Goal: Find contact information

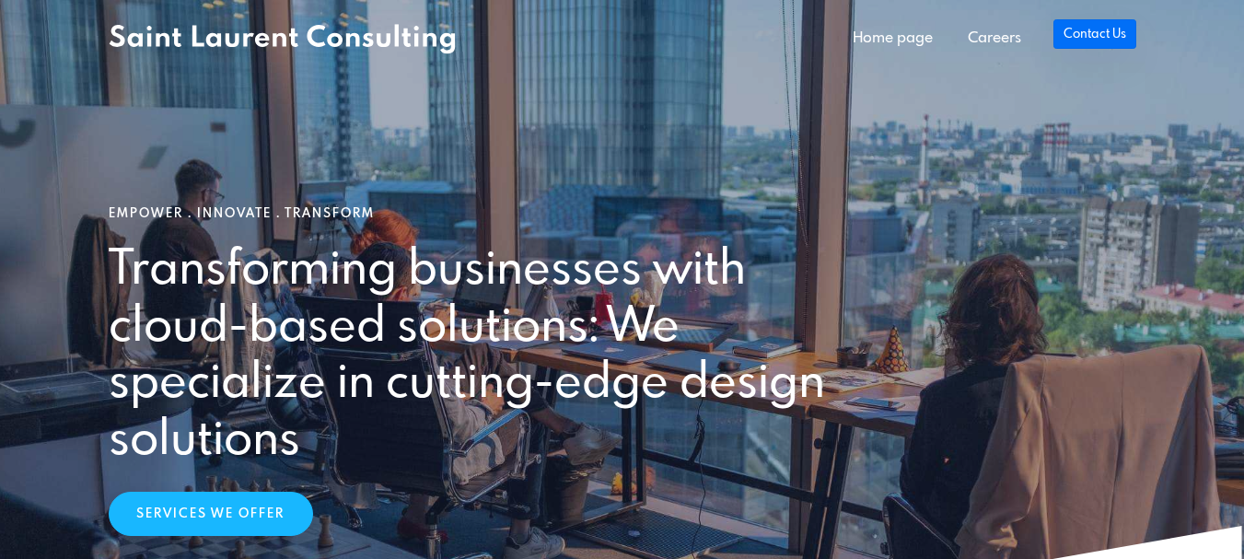
click at [1070, 37] on link "Contact Us" at bounding box center [1095, 33] width 82 height 29
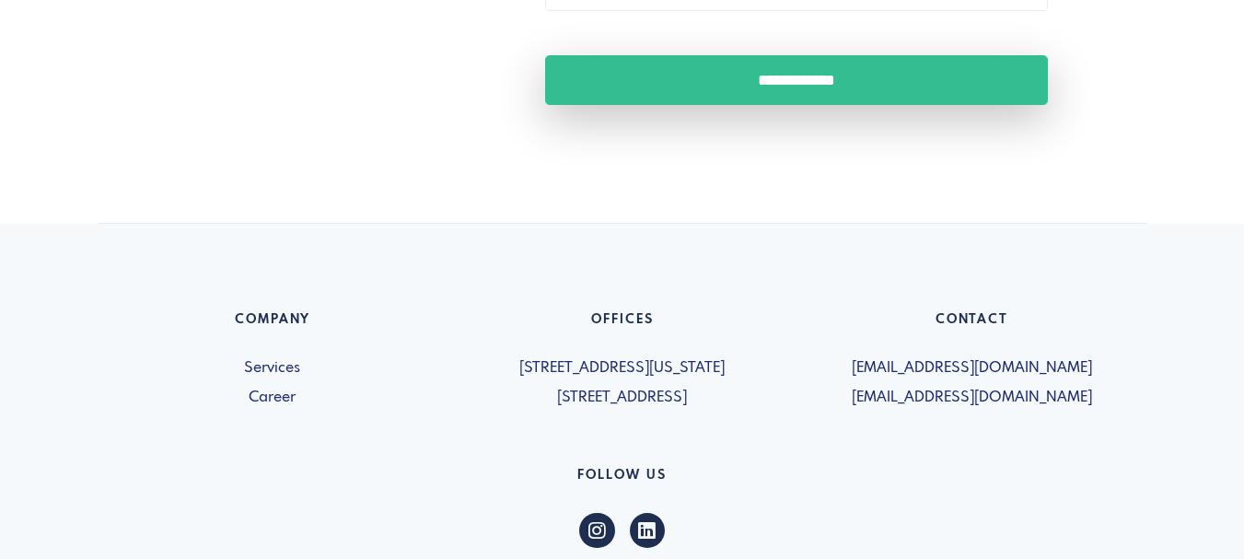
scroll to position [1658, 0]
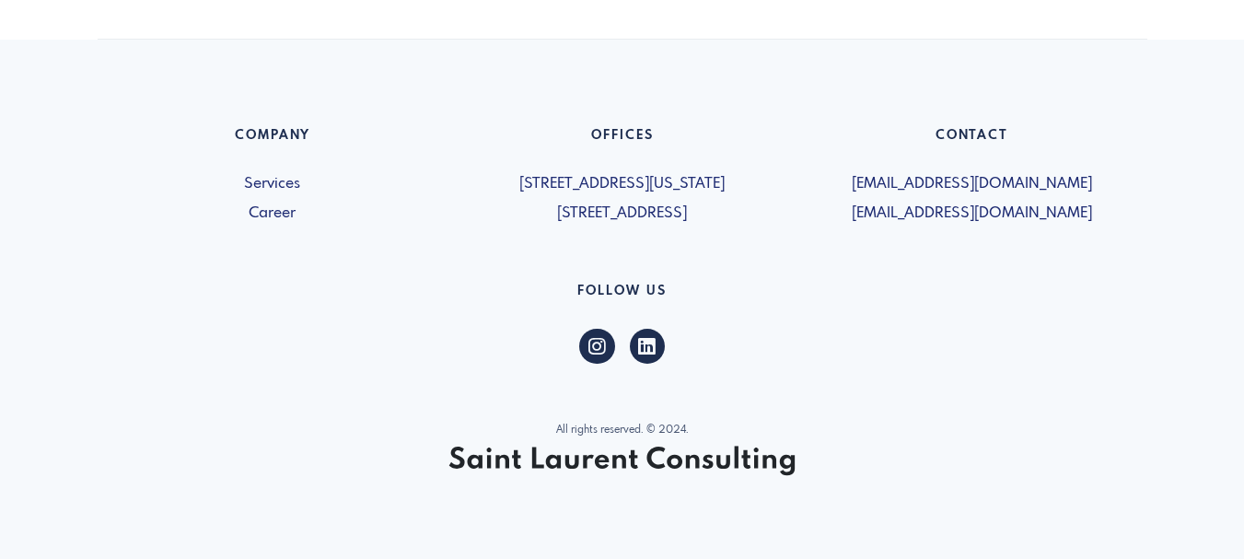
drag, startPoint x: 855, startPoint y: 179, endPoint x: 1089, endPoint y: 190, distance: 235.1
click at [1089, 190] on span "[EMAIL_ADDRESS][DOMAIN_NAME]" at bounding box center [973, 184] width 328 height 22
copy span "[EMAIL_ADDRESS][DOMAIN_NAME]"
